Goal: Information Seeking & Learning: Learn about a topic

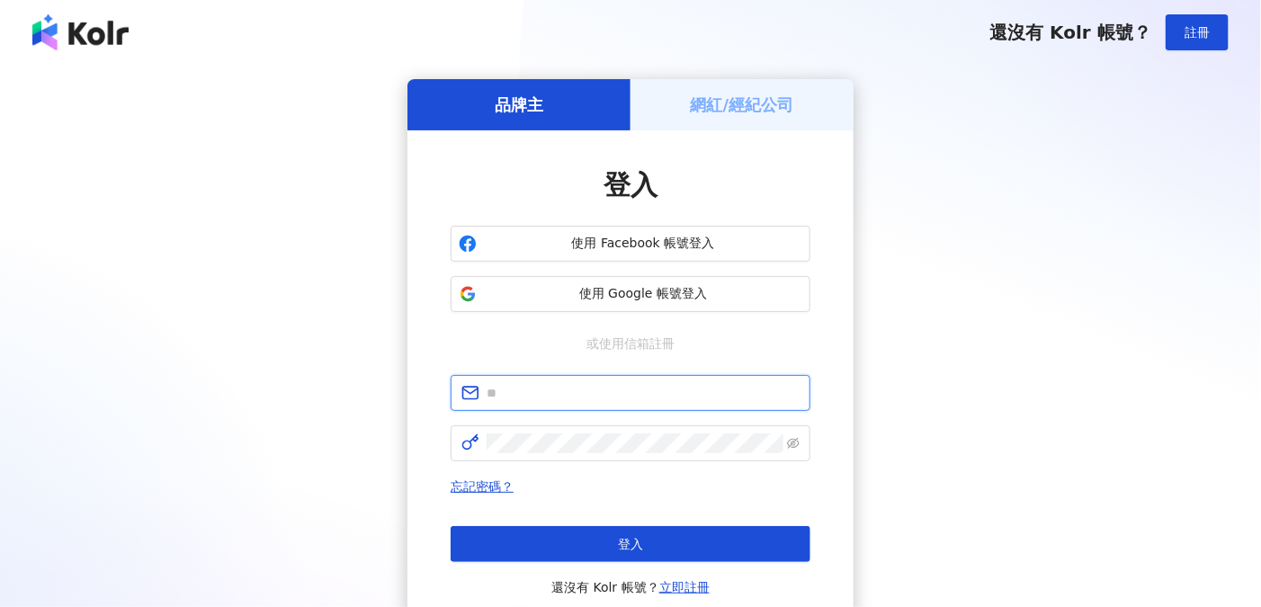
click at [560, 386] on input "text" at bounding box center [643, 393] width 313 height 20
type input "**********"
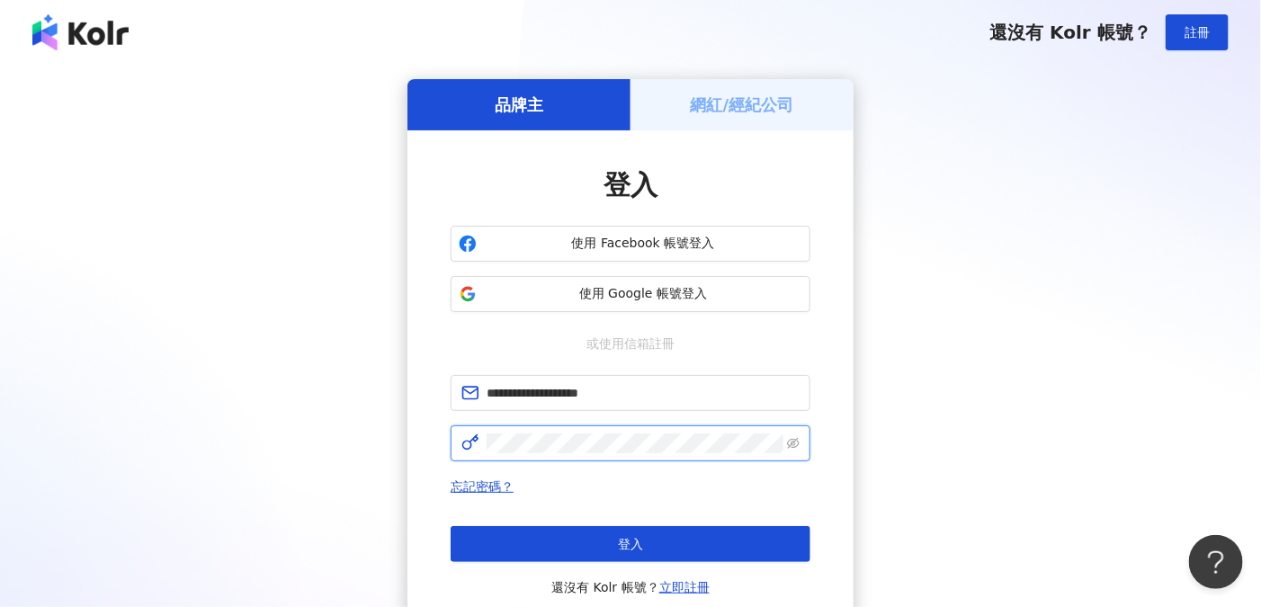
click button "登入" at bounding box center [631, 544] width 360 height 36
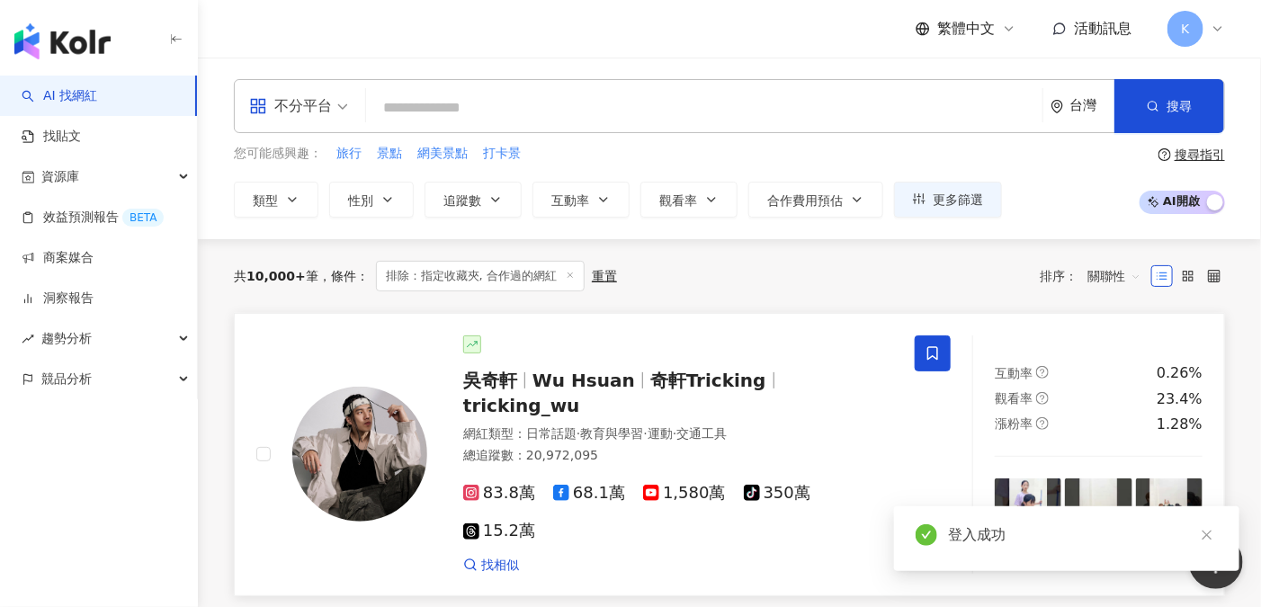
click at [579, 391] on span "Wu Hsuan" at bounding box center [583, 381] width 103 height 22
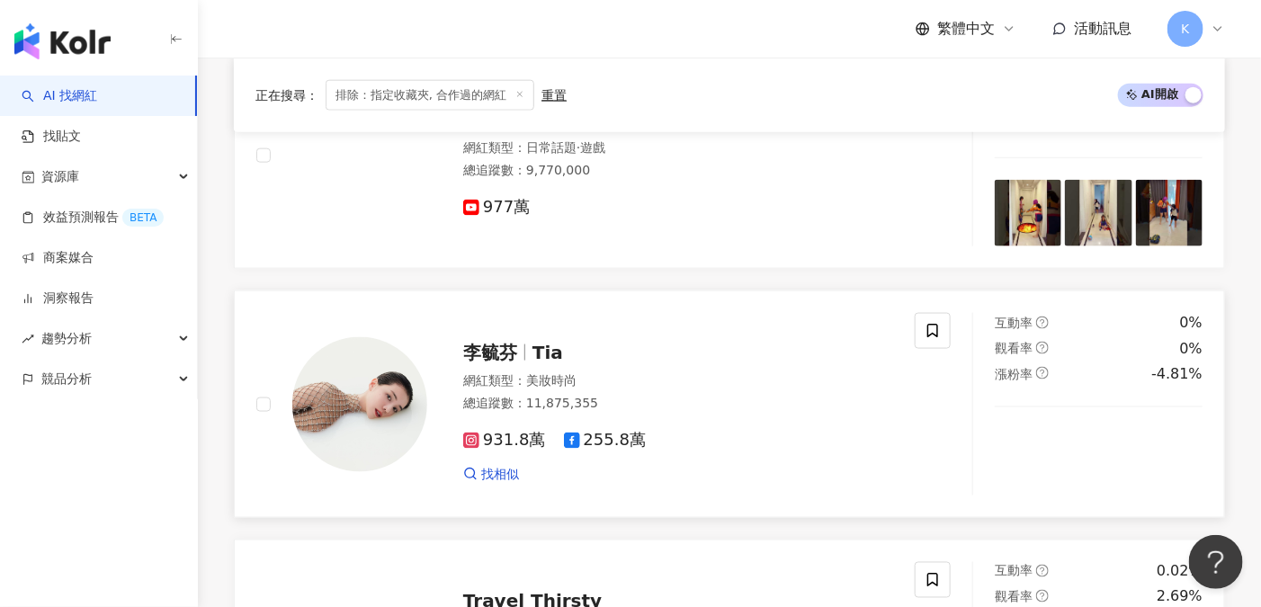
scroll to position [839, 0]
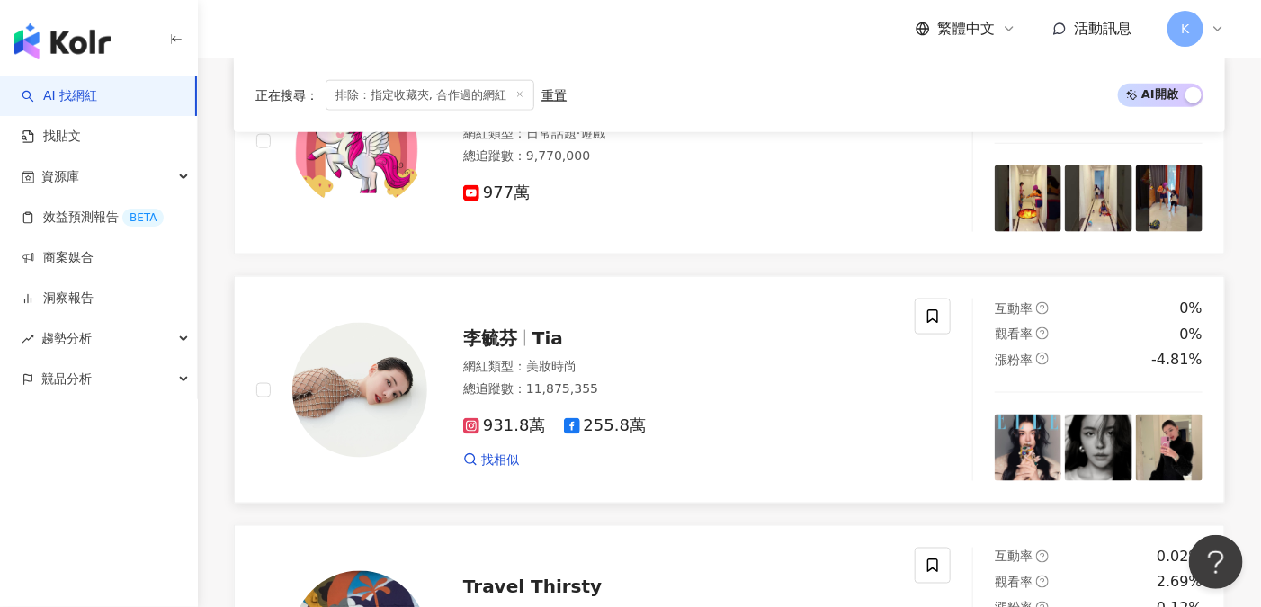
click at [477, 327] on span "李毓芬" at bounding box center [490, 338] width 54 height 22
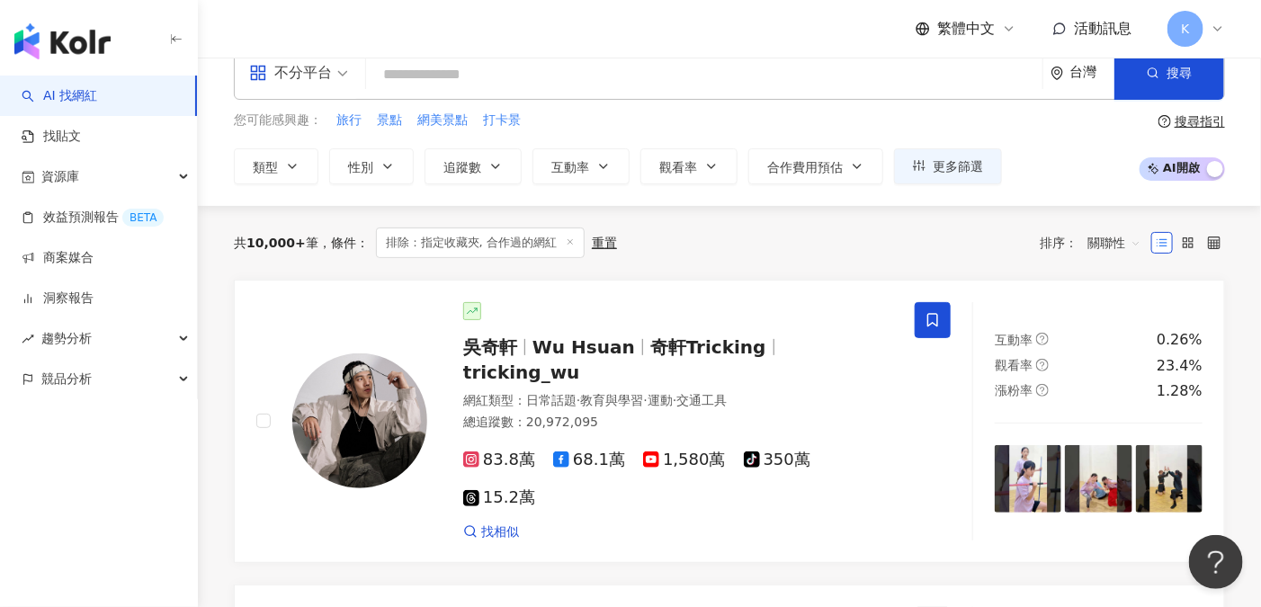
scroll to position [0, 0]
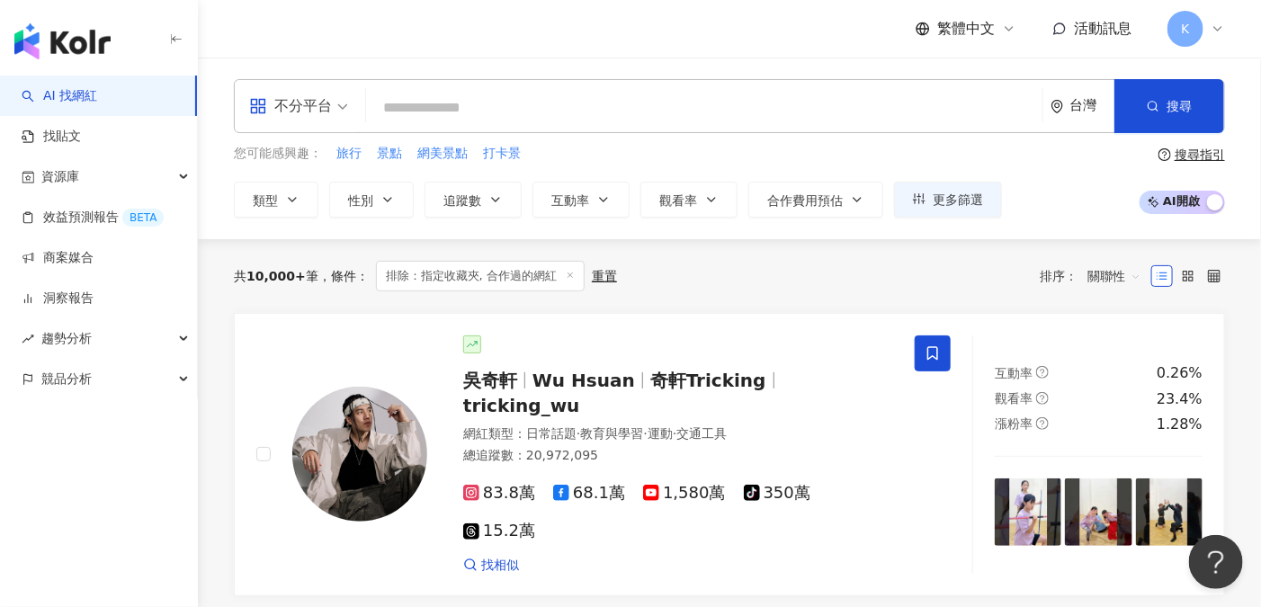
click at [407, 103] on input "search" at bounding box center [704, 108] width 662 height 34
paste input "**********"
type input "**********"
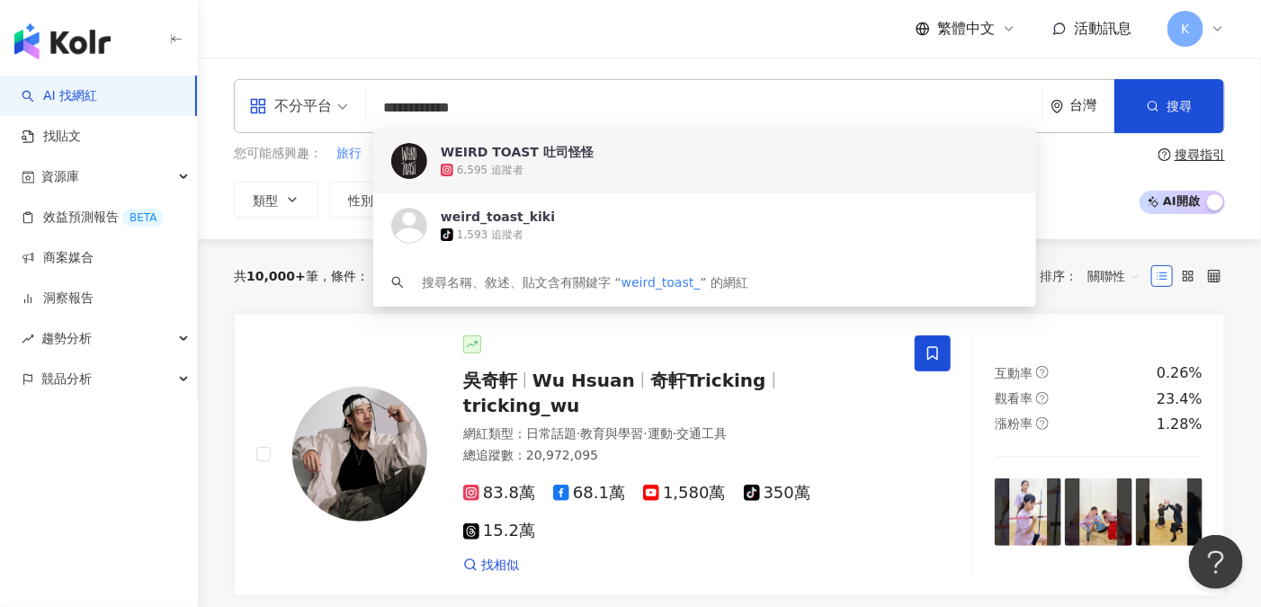
click at [502, 149] on div "WEIRD TOAST 吐司怪怪" at bounding box center [517, 152] width 153 height 18
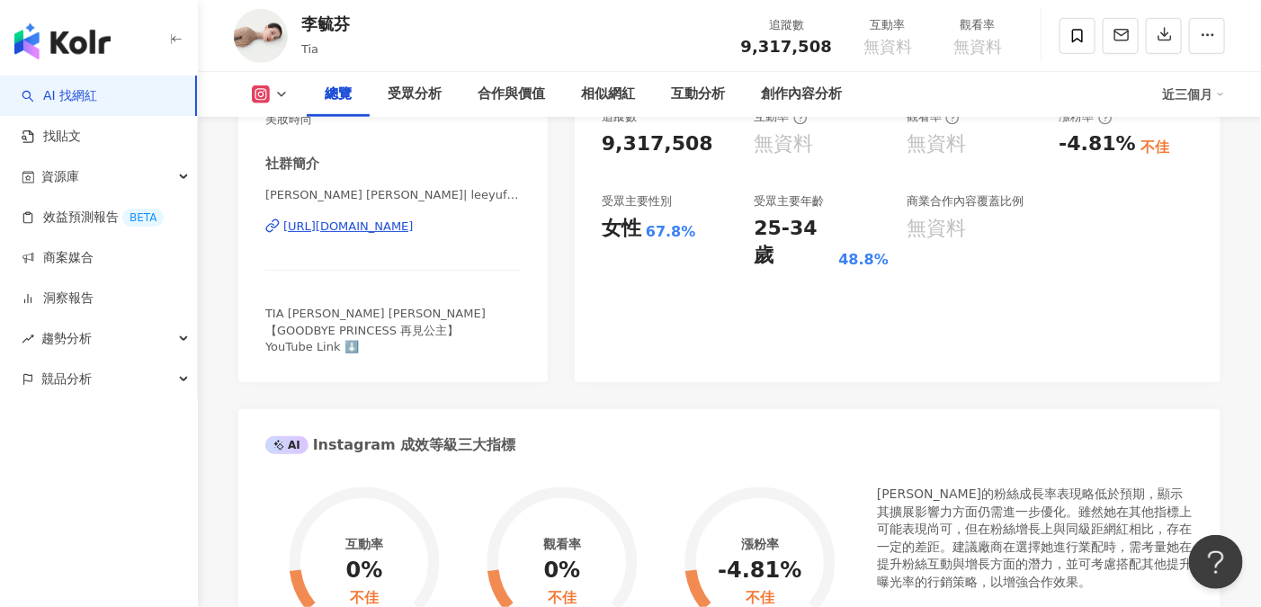
scroll to position [359, 0]
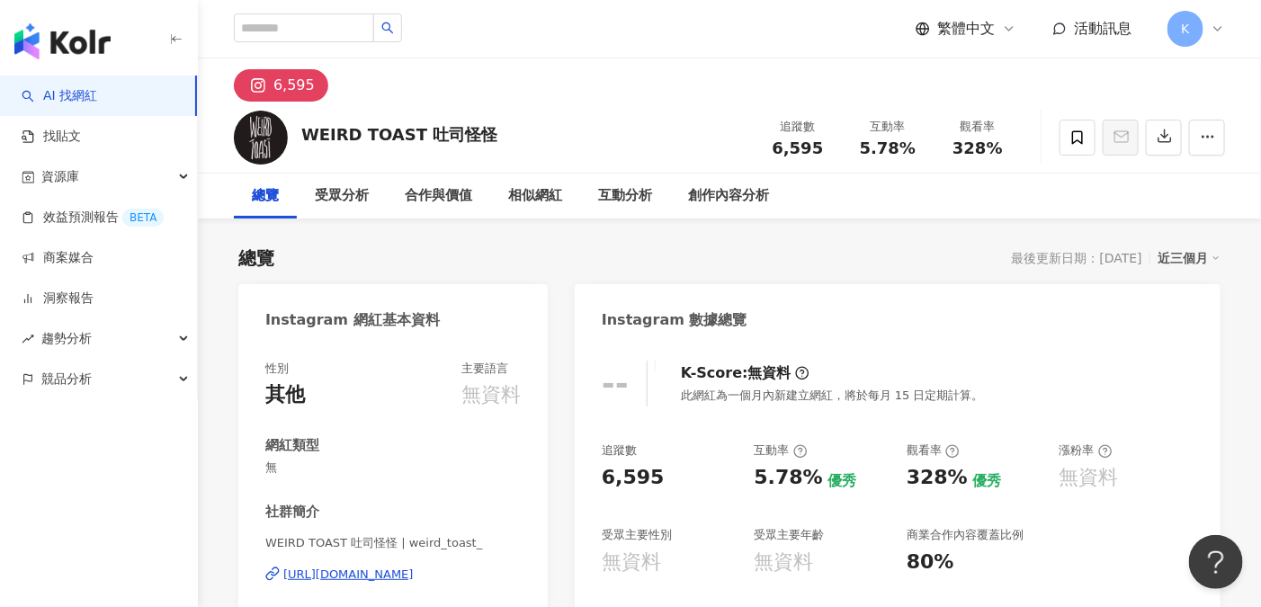
click at [363, 573] on div "[URL][DOMAIN_NAME]" at bounding box center [348, 575] width 130 height 16
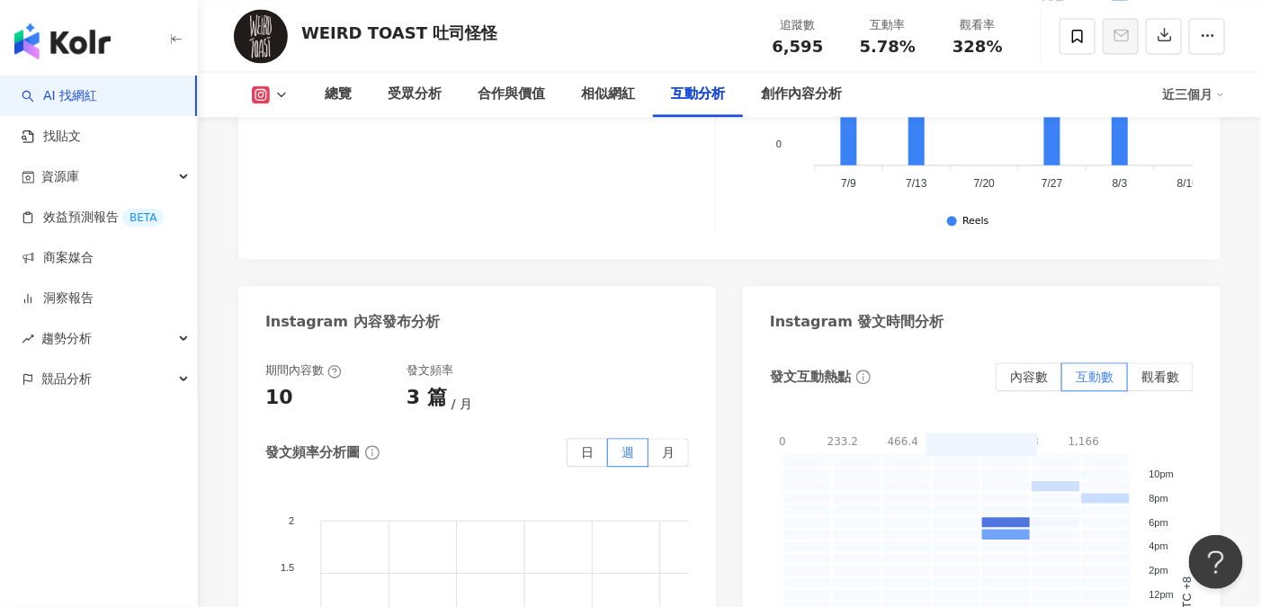
scroll to position [4317, 0]
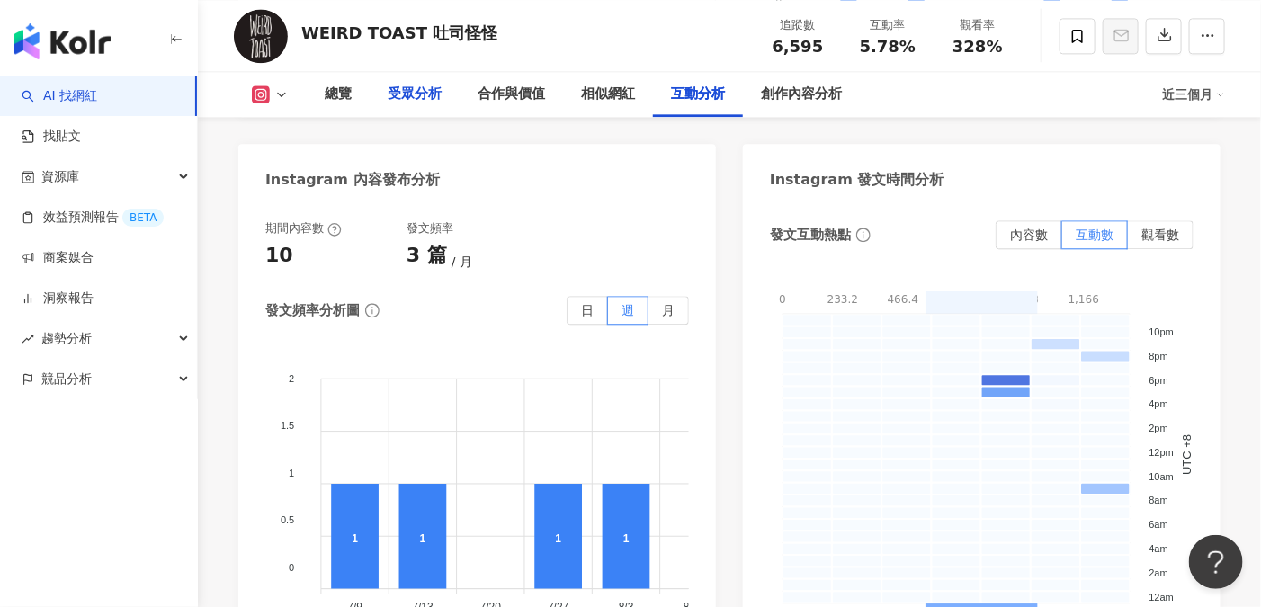
click at [409, 84] on div "受眾分析" at bounding box center [415, 95] width 54 height 22
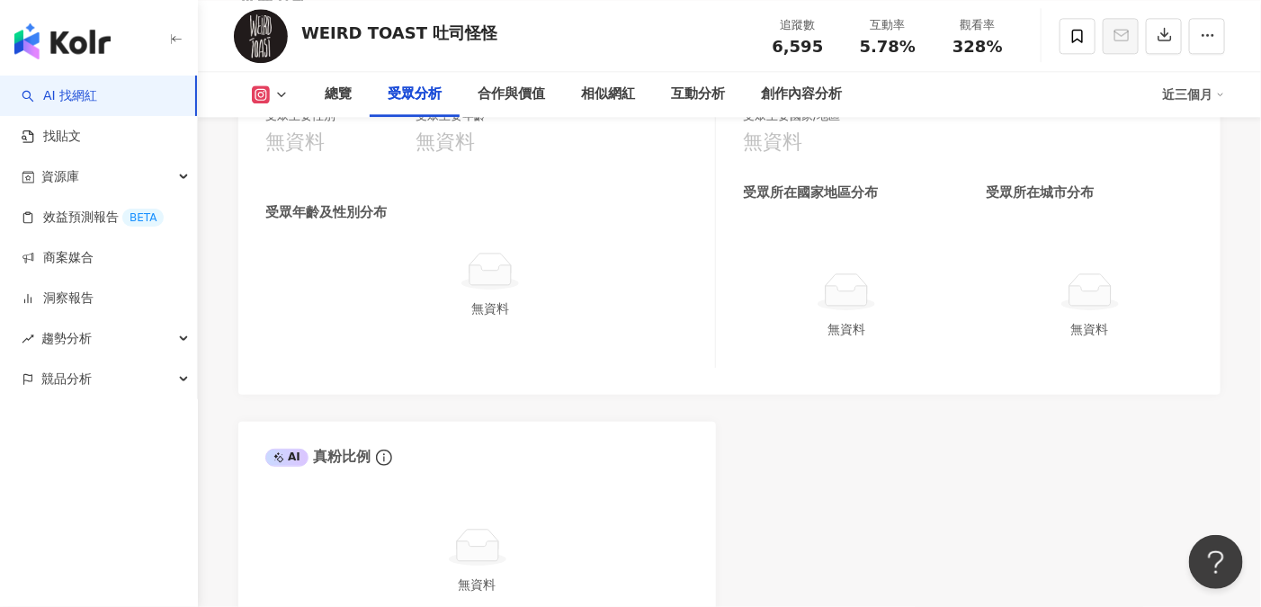
scroll to position [1559, 0]
